Goal: Find specific page/section: Find specific page/section

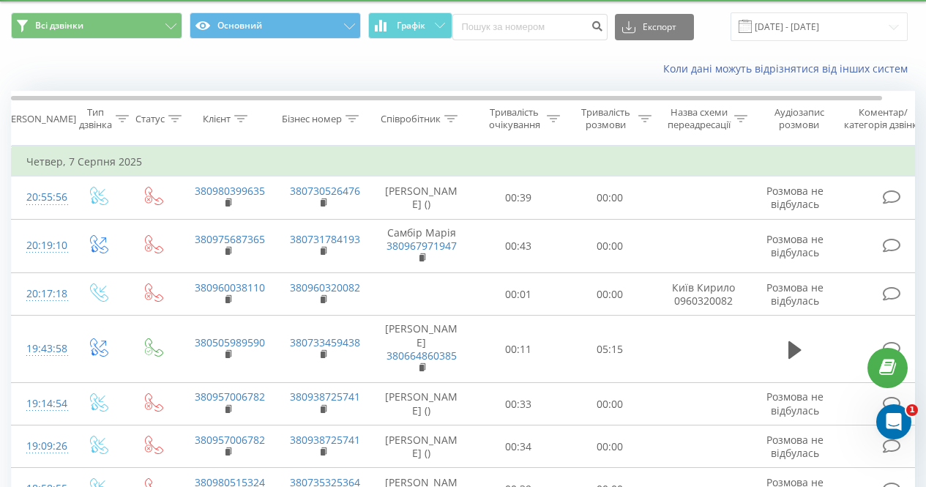
scroll to position [51, 0]
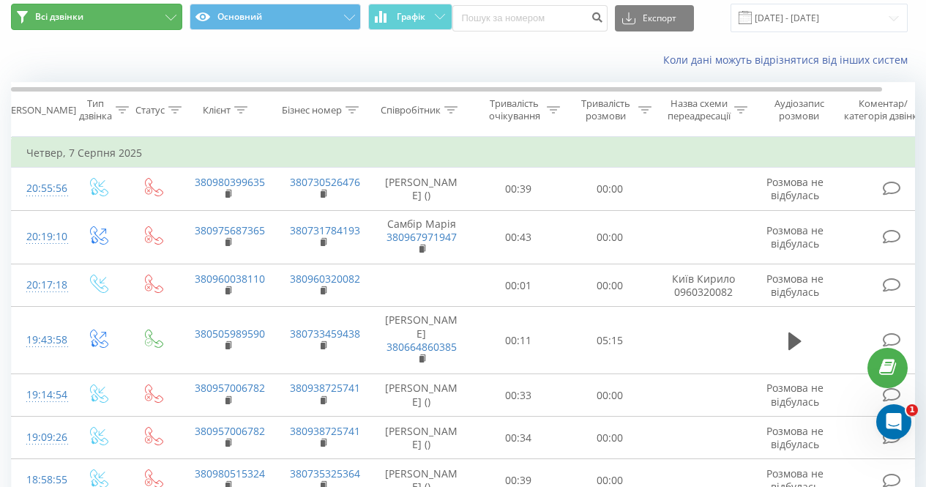
click at [52, 21] on span "Всі дзвінки" at bounding box center [59, 17] width 48 height 12
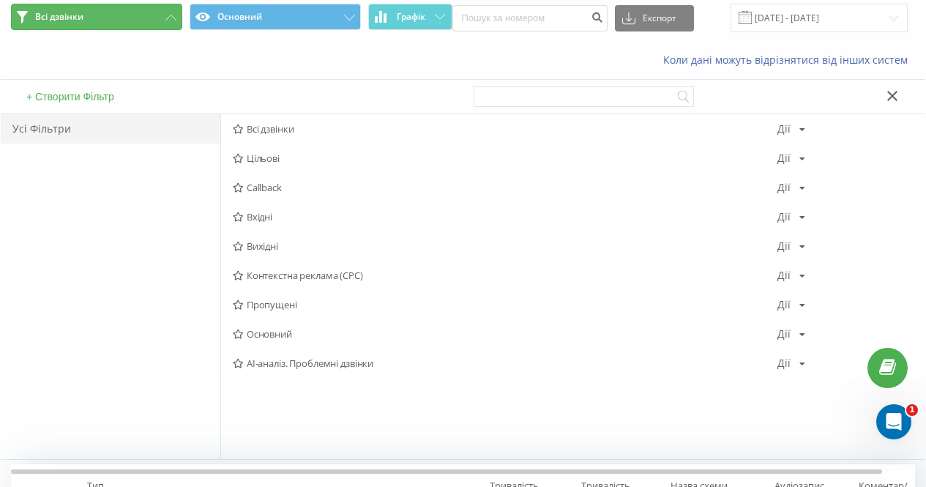
click at [32, 16] on button "Всі дзвінки" at bounding box center [96, 17] width 171 height 26
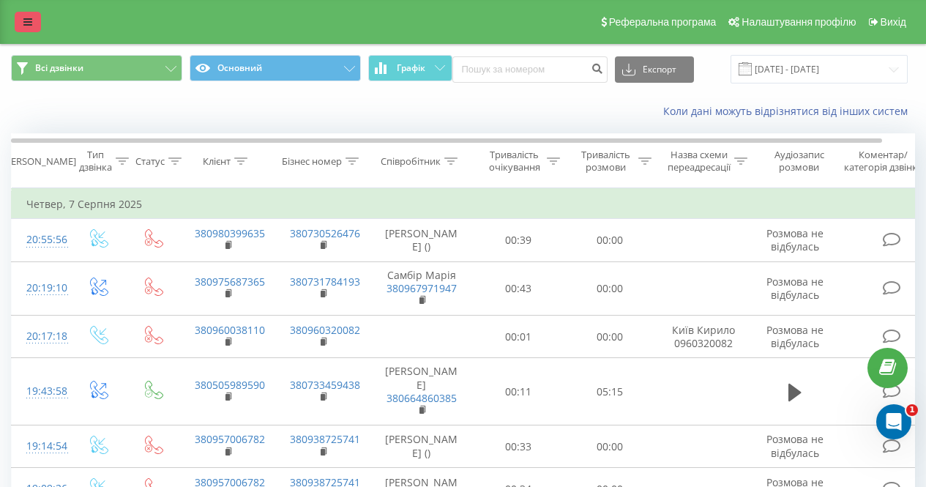
click at [26, 12] on div "Реферальна програма Налаштування профілю Вихід" at bounding box center [463, 22] width 926 height 44
click at [25, 31] on link at bounding box center [28, 22] width 26 height 21
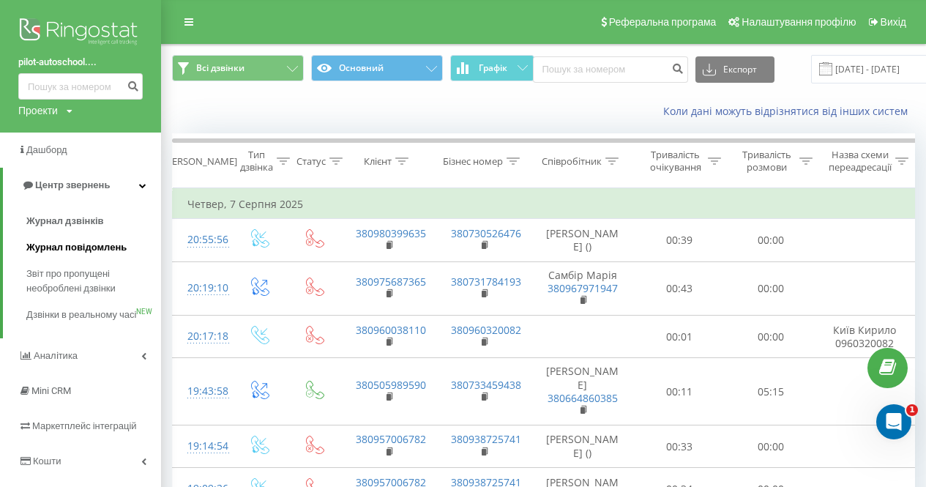
click at [111, 258] on link "Журнал повідомлень" at bounding box center [93, 247] width 135 height 26
click at [94, 248] on span "Журнал повідомлень" at bounding box center [76, 247] width 100 height 15
click at [78, 248] on span "Журнал повідомлень" at bounding box center [76, 247] width 100 height 15
click at [70, 274] on span "Звіт про пропущені необроблені дзвінки" at bounding box center [89, 281] width 127 height 29
click at [83, 284] on span "Звіт про пропущені необроблені дзвінки" at bounding box center [89, 281] width 127 height 29
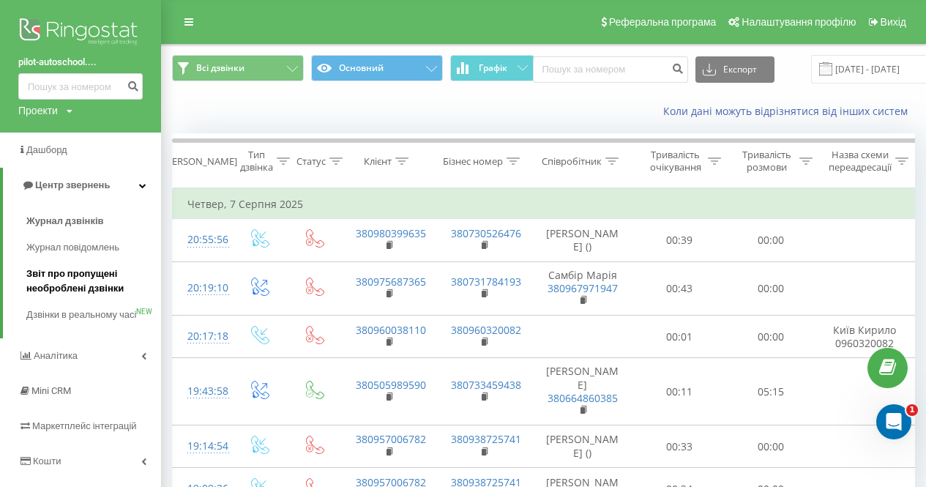
click at [73, 278] on span "Звіт про пропущені необроблені дзвінки" at bounding box center [89, 281] width 127 height 29
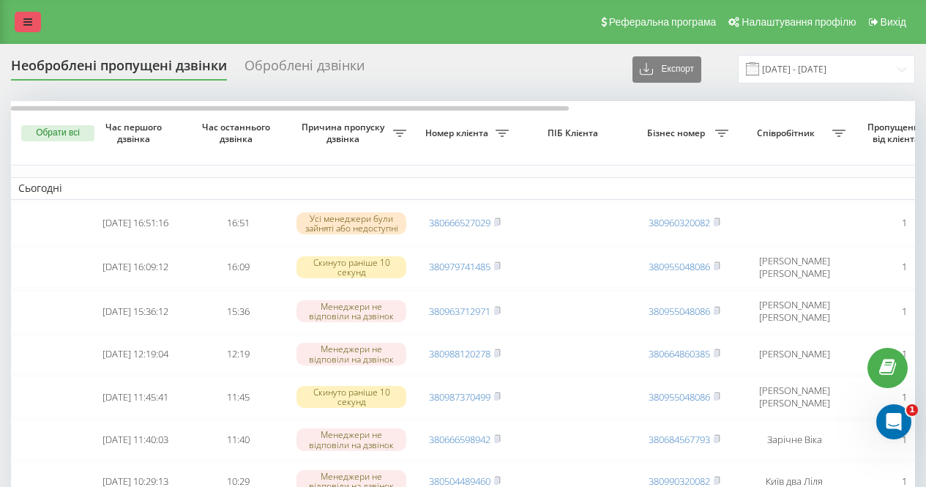
click at [27, 28] on link at bounding box center [28, 22] width 26 height 21
